Goal: Book appointment/travel/reservation

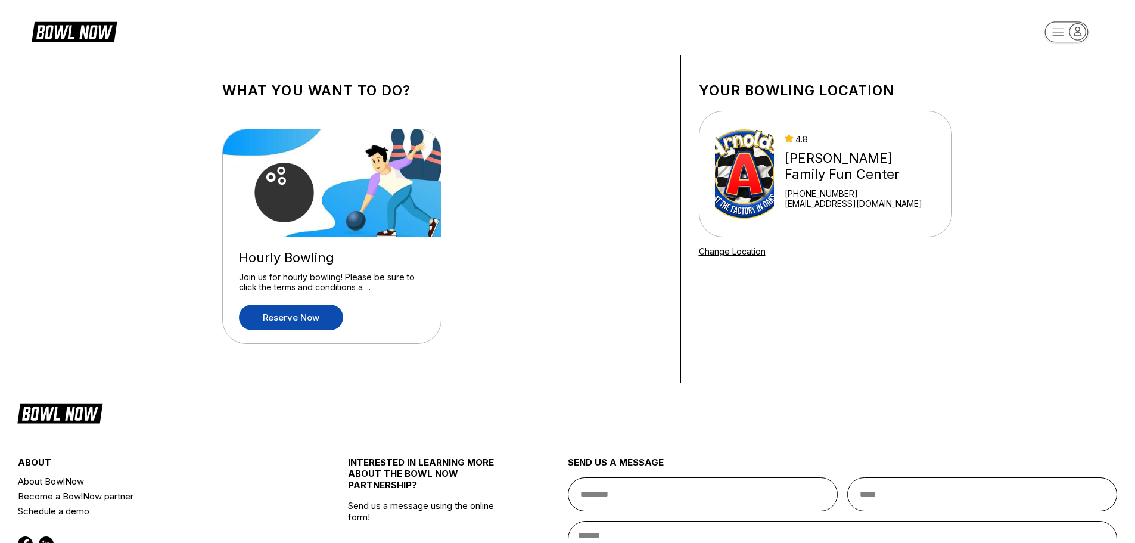
click at [307, 317] on link "Reserve now" at bounding box center [291, 317] width 104 height 26
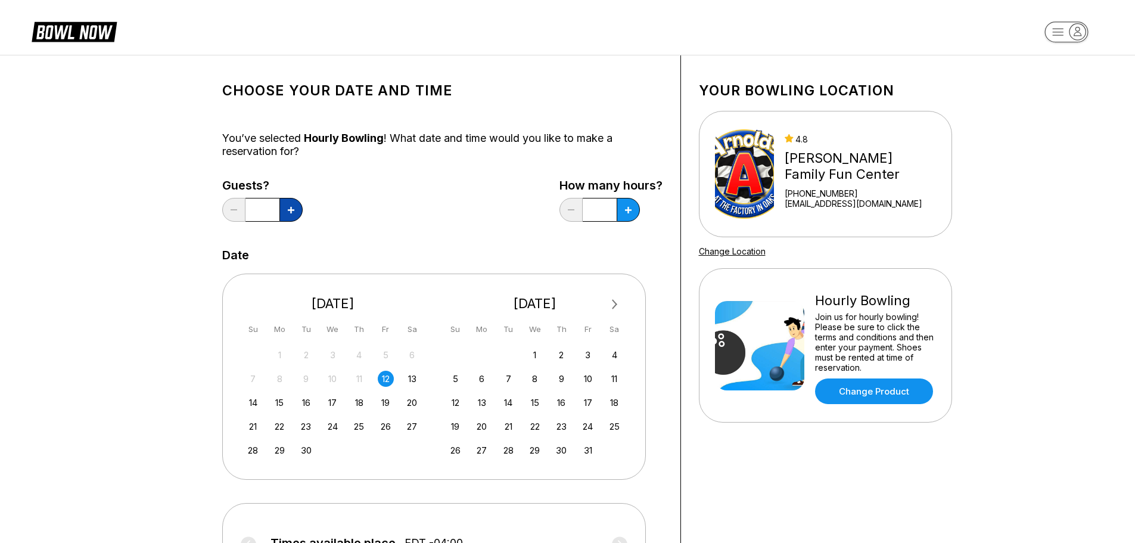
click at [299, 211] on button at bounding box center [290, 210] width 23 height 24
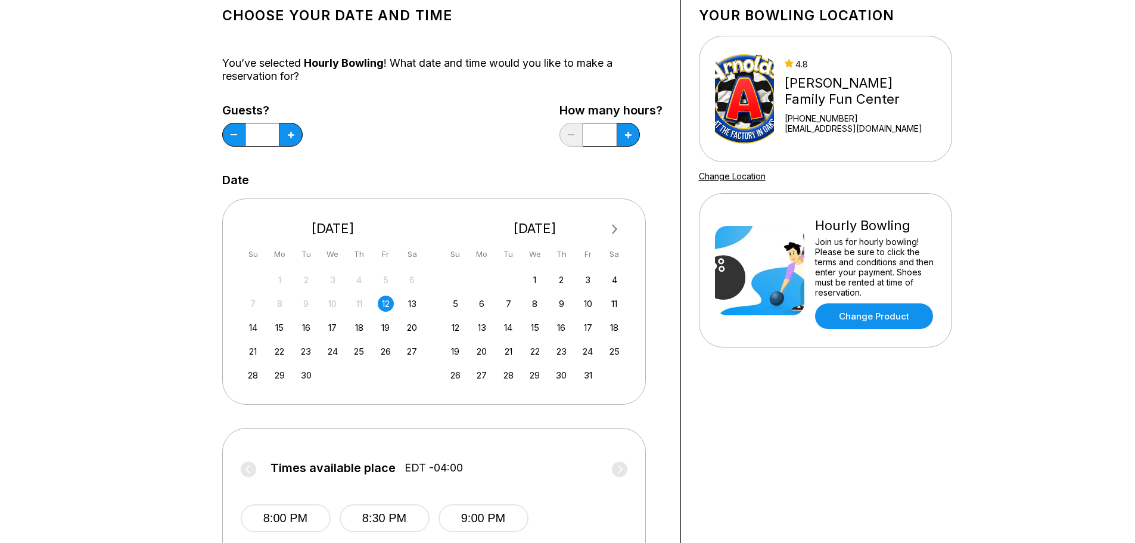
scroll to position [60, 0]
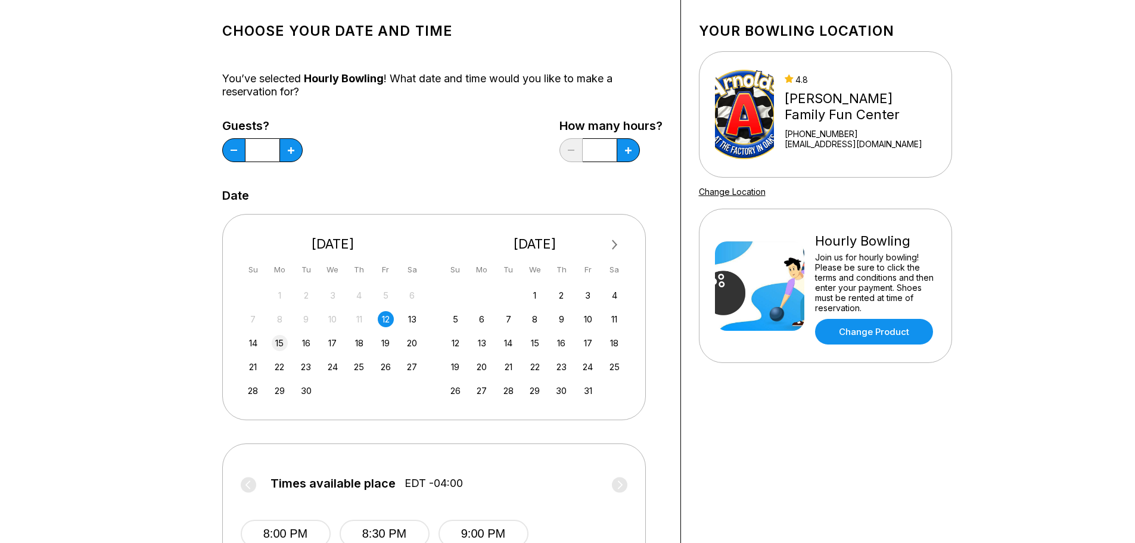
click at [284, 341] on div "15" at bounding box center [280, 343] width 16 height 16
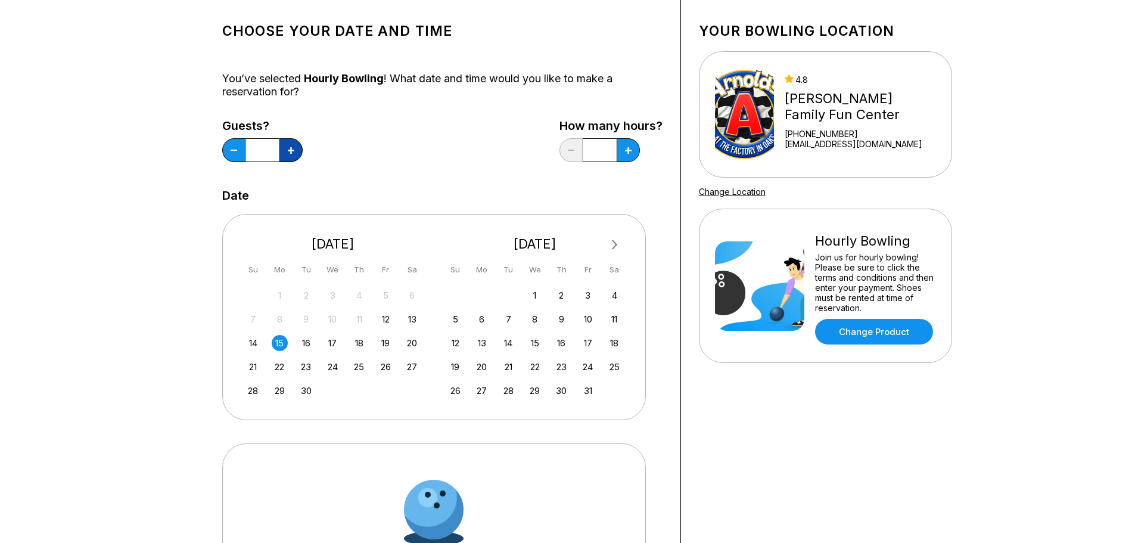
click at [298, 152] on button at bounding box center [290, 150] width 23 height 24
type input "*"
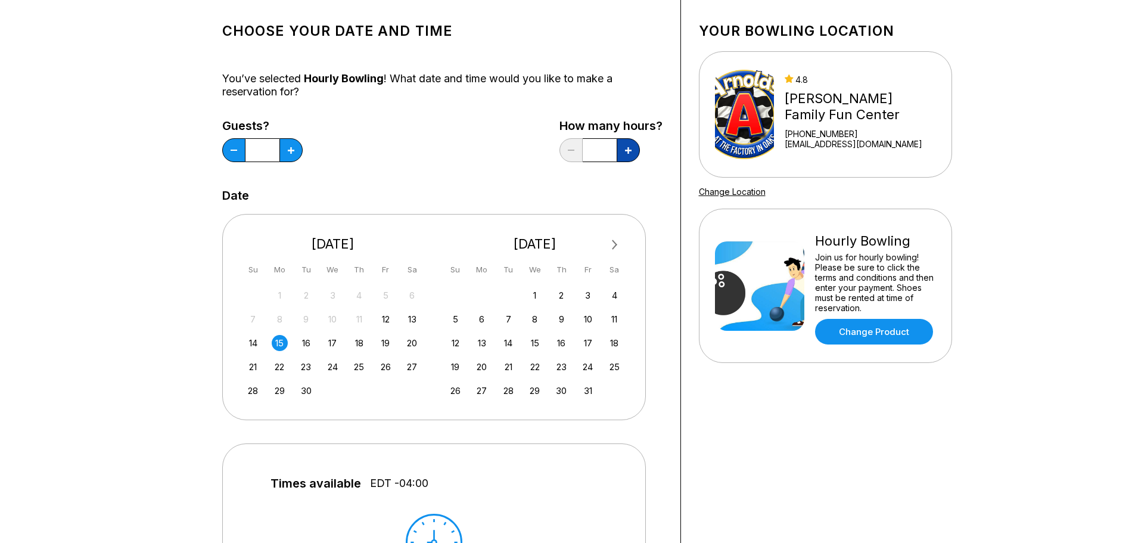
click at [631, 157] on button at bounding box center [628, 150] width 23 height 24
type input "*"
click at [860, 331] on link "Change Product" at bounding box center [874, 332] width 118 height 26
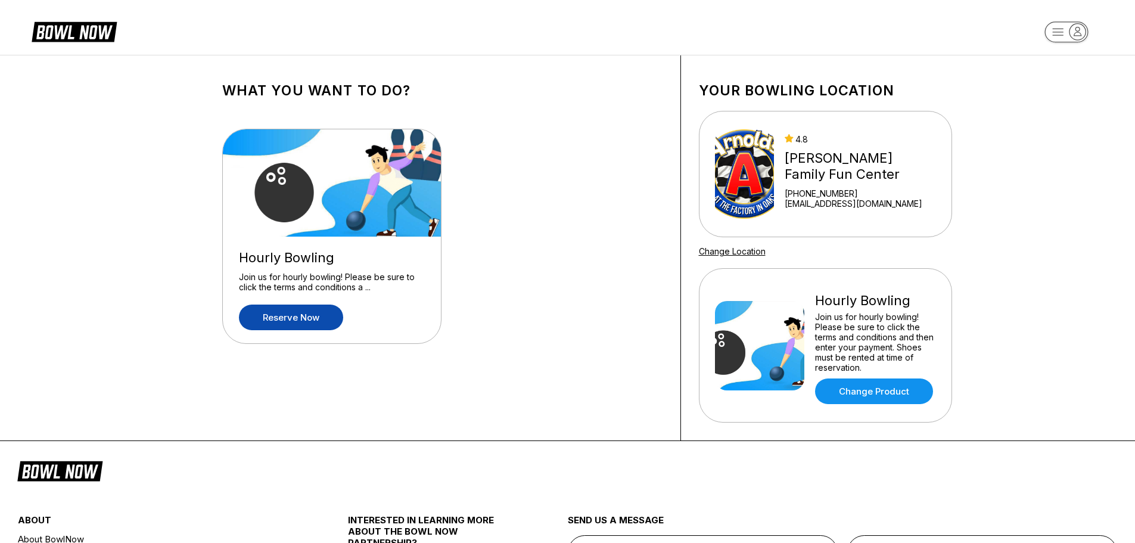
click at [305, 321] on link "Reserve now" at bounding box center [291, 317] width 104 height 26
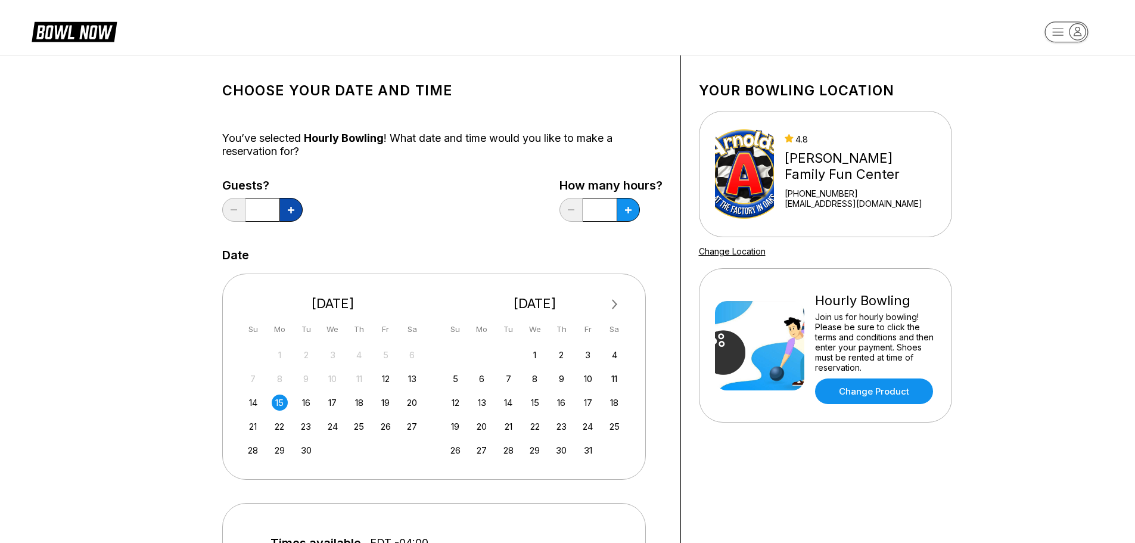
click at [292, 211] on icon at bounding box center [291, 210] width 7 height 7
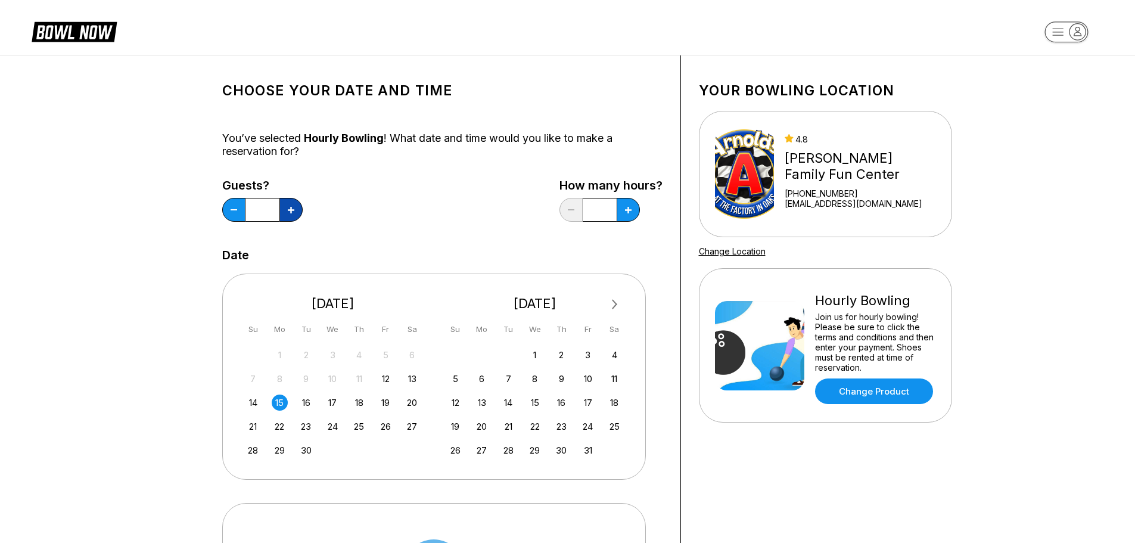
type input "*"
click at [624, 214] on button at bounding box center [628, 210] width 23 height 24
click at [573, 210] on icon at bounding box center [571, 209] width 7 height 1
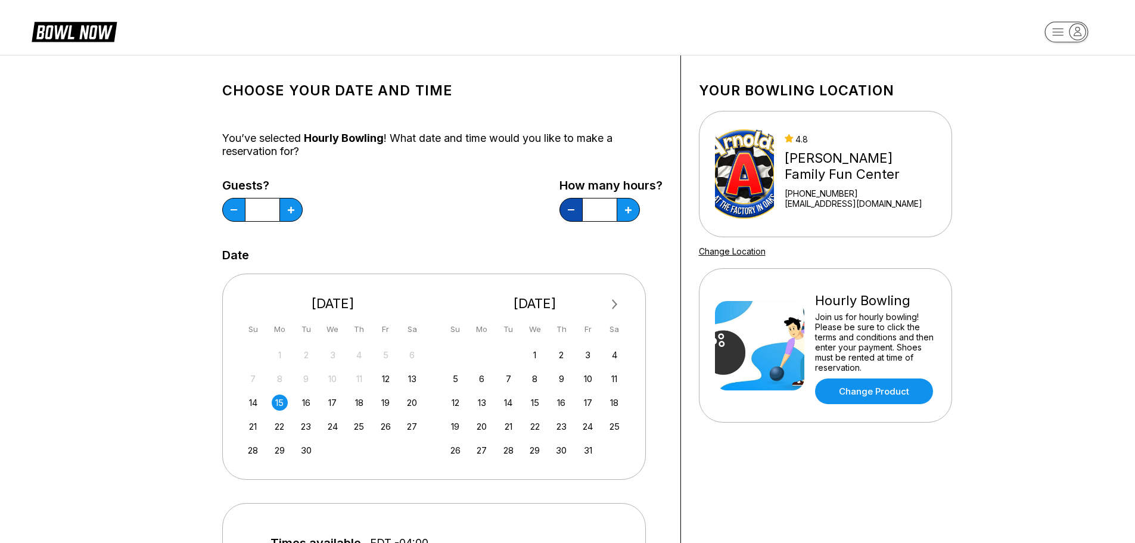
type input "*"
click at [279, 405] on div "15" at bounding box center [280, 402] width 16 height 16
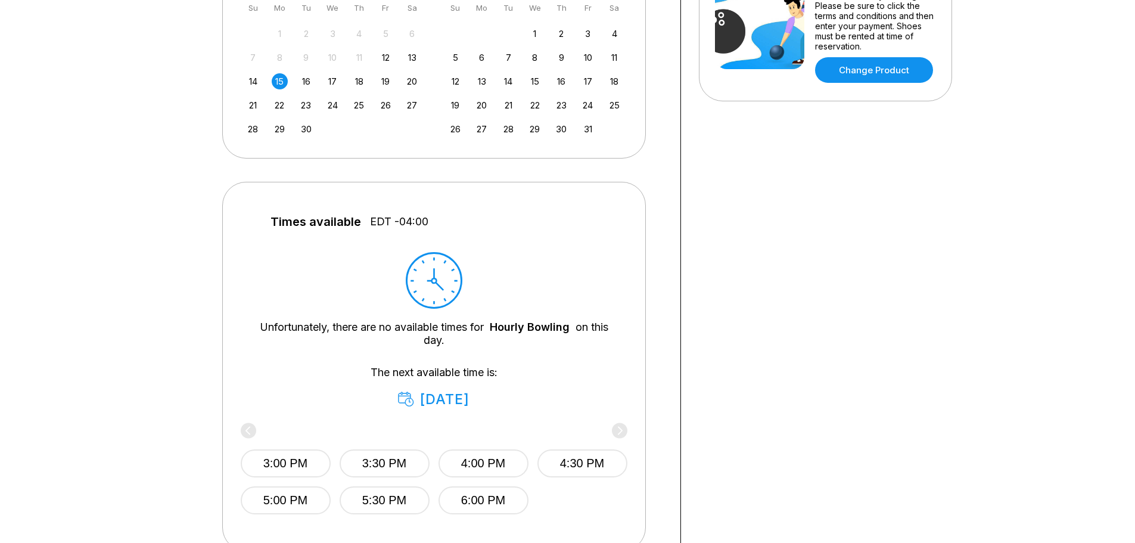
scroll to position [357, 0]
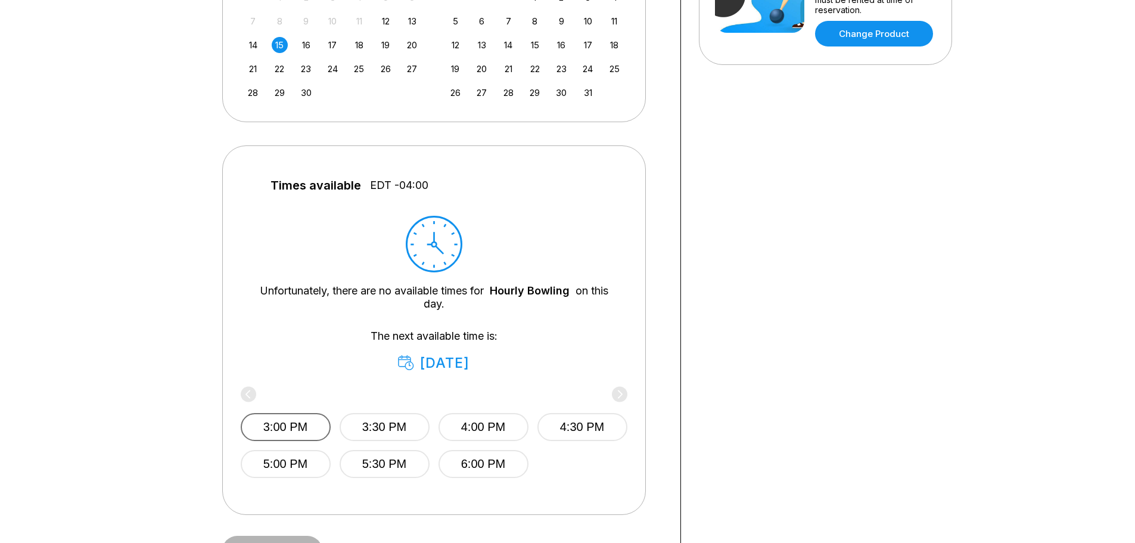
click at [306, 427] on button "3:00 PM" at bounding box center [286, 427] width 90 height 28
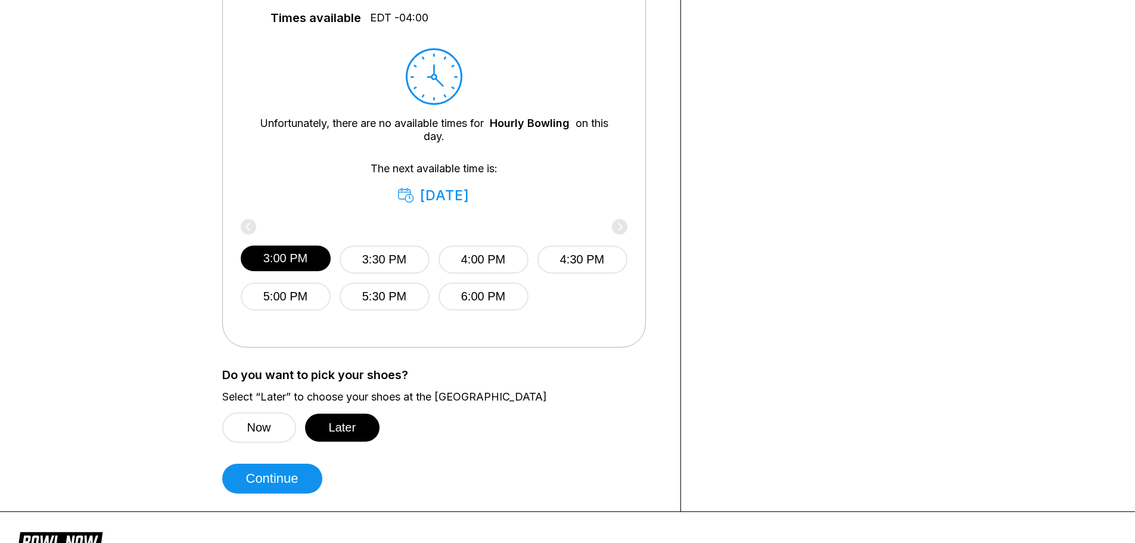
scroll to position [536, 0]
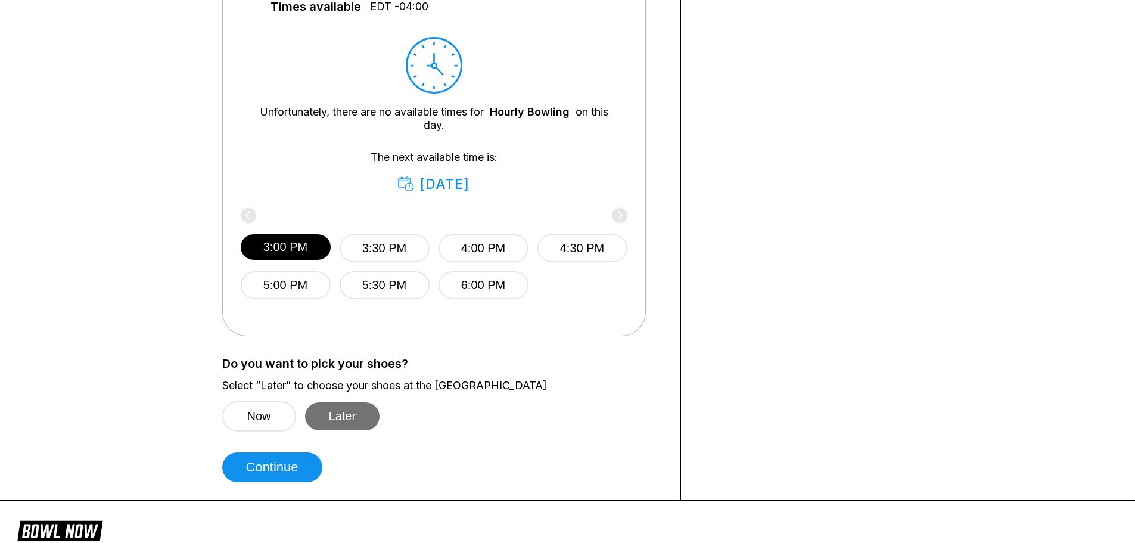
click at [344, 418] on button "Later" at bounding box center [342, 416] width 75 height 28
click at [301, 471] on button "Continue" at bounding box center [272, 467] width 100 height 30
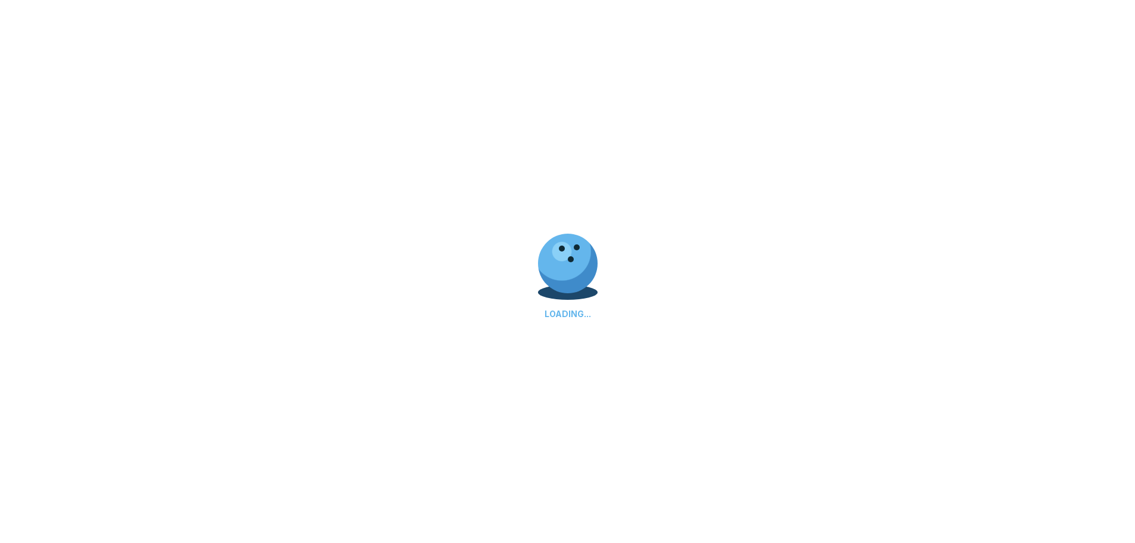
select select "**"
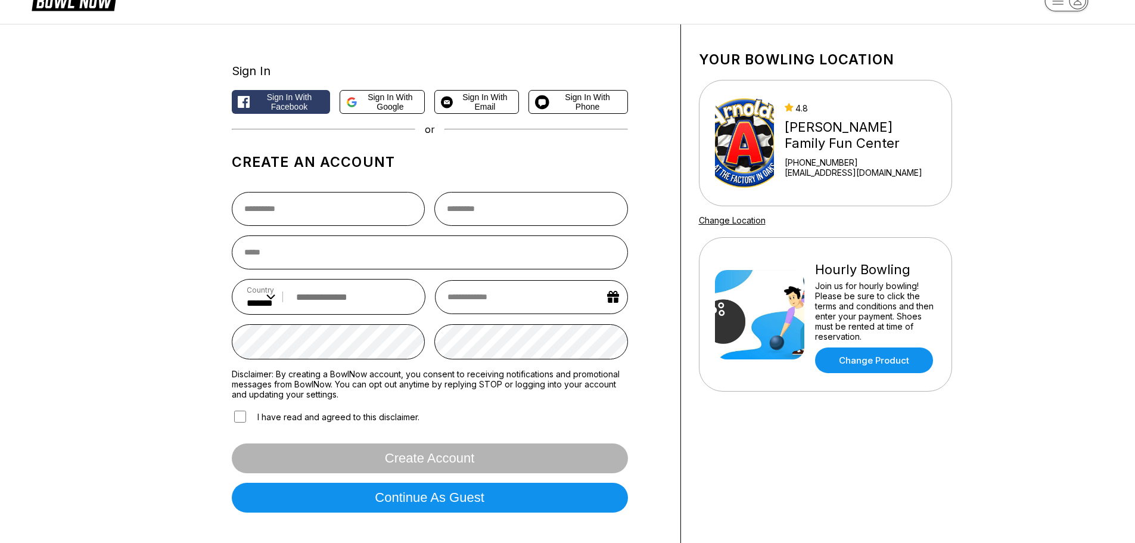
scroll to position [60, 0]
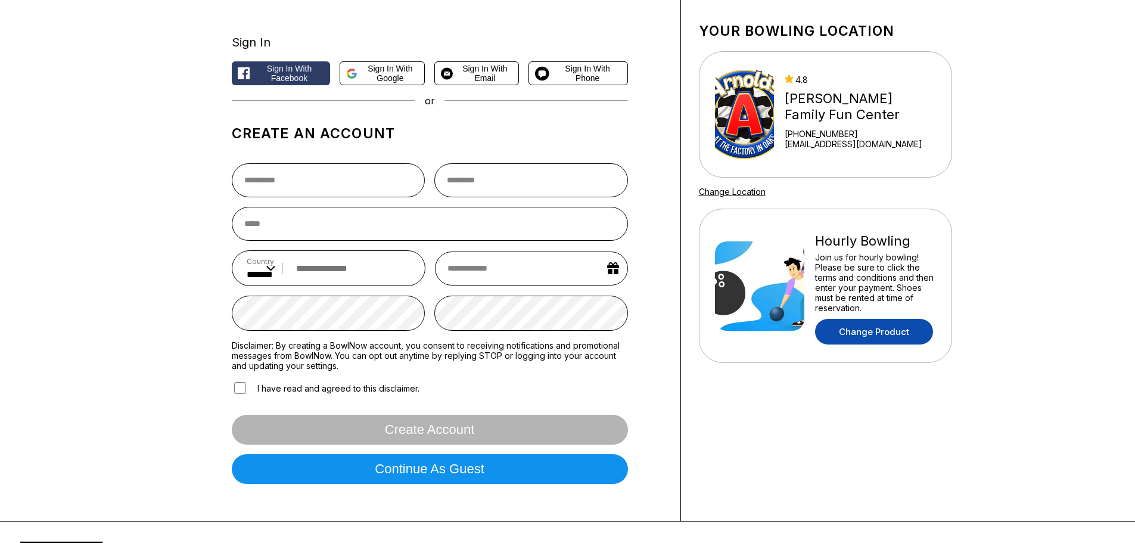
click at [874, 332] on link "Change Product" at bounding box center [874, 332] width 118 height 26
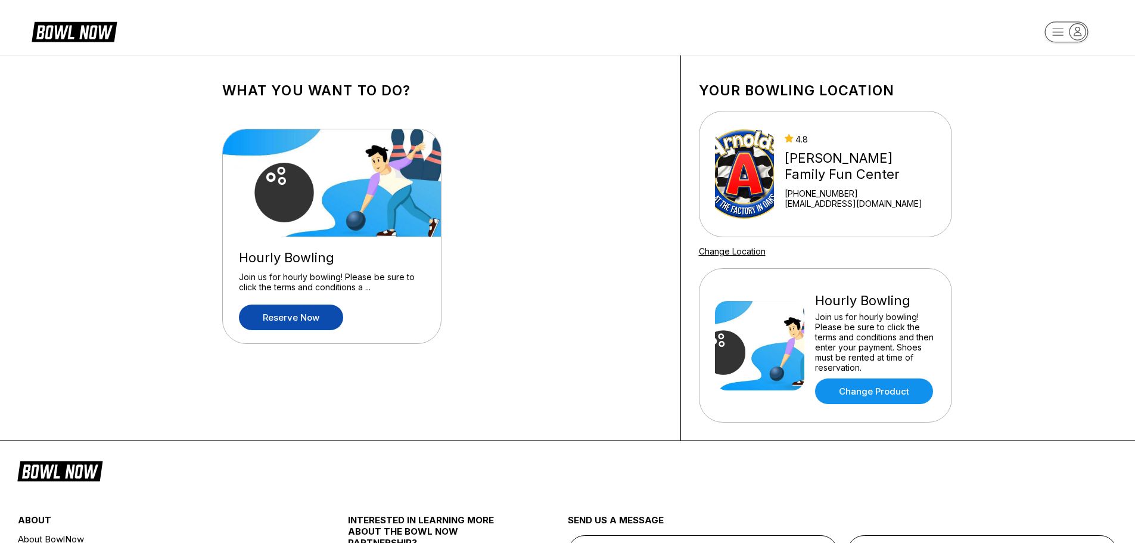
click at [80, 30] on icon at bounding box center [74, 31] width 85 height 23
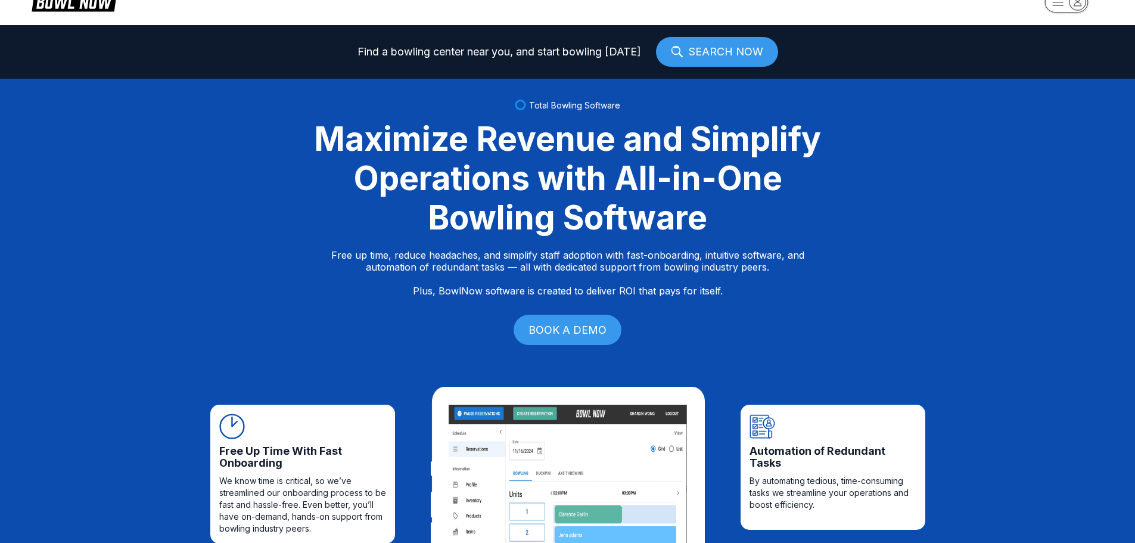
scroll to position [60, 0]
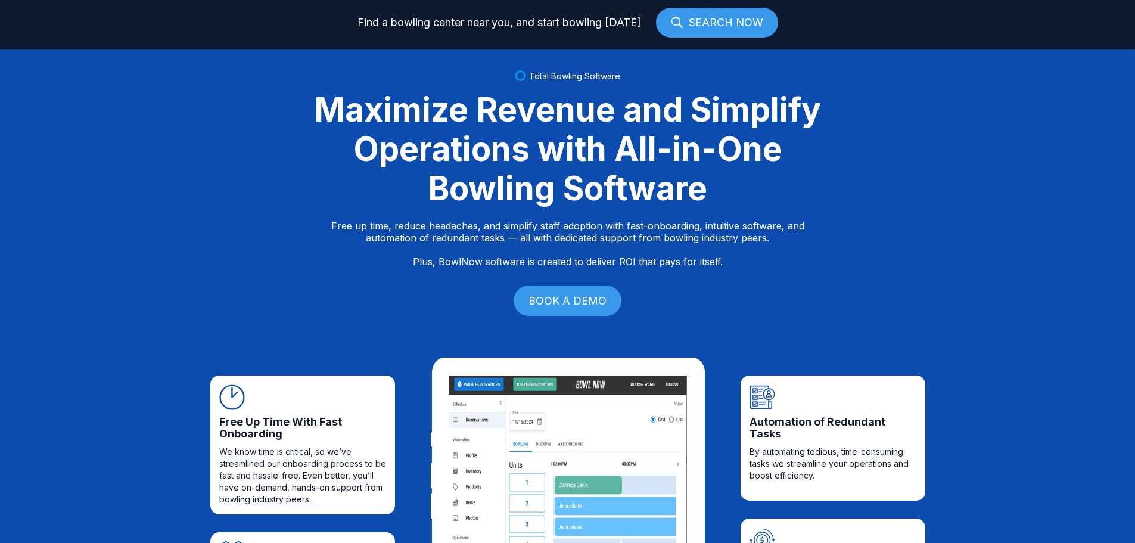
click at [594, 298] on link "BOOK A DEMO" at bounding box center [568, 300] width 108 height 30
